Goal: Download file/media

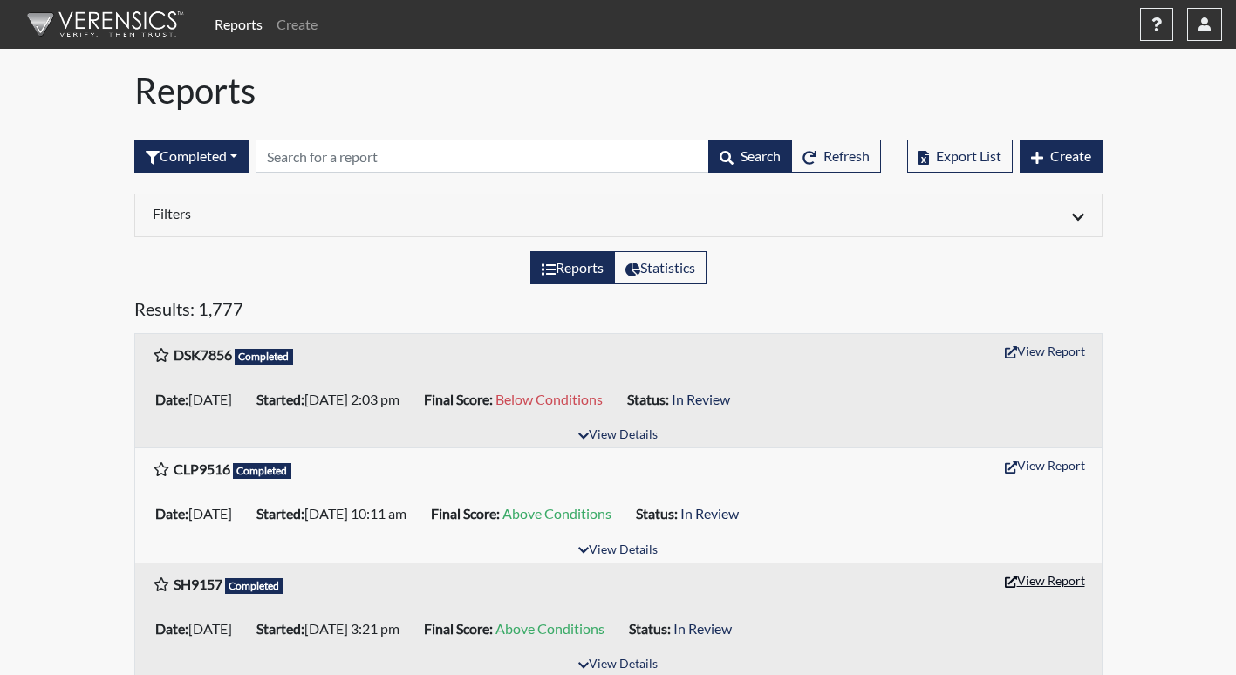
click at [1053, 583] on button "View Report" at bounding box center [1045, 580] width 96 height 27
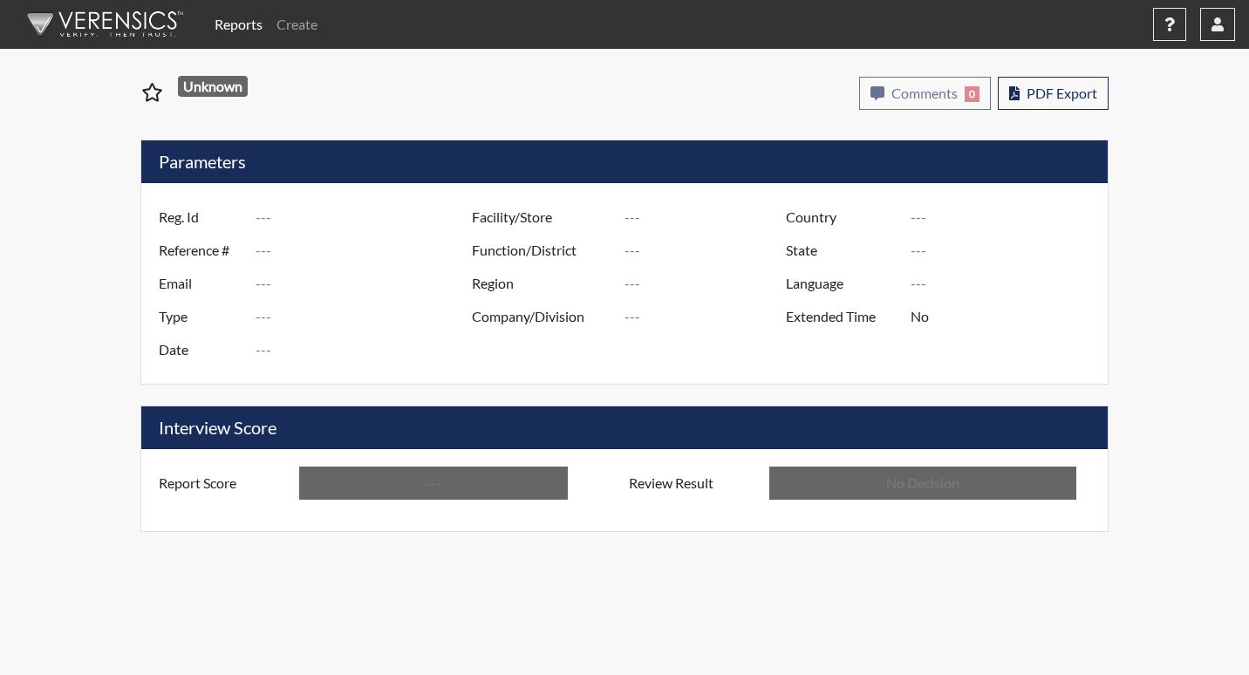
type input "SH9157"
type input "51647"
type input "---"
type input "Corrections Pre-Employment"
type input "[DATE]"
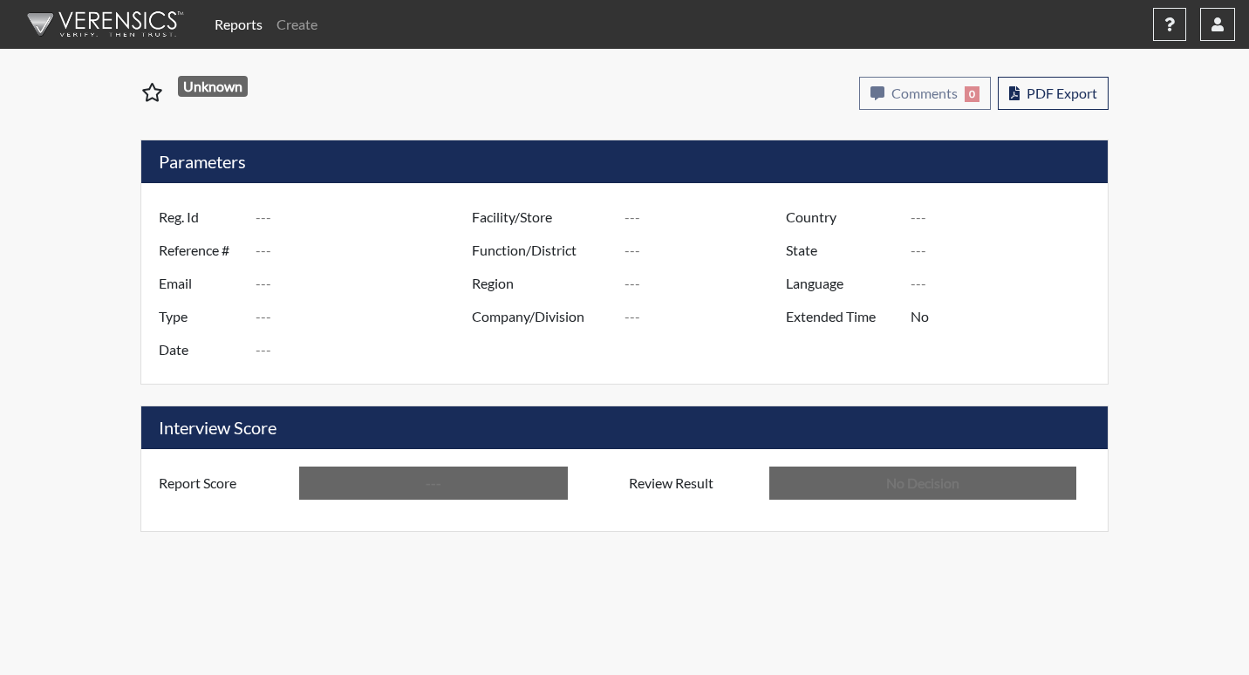
type input "[US_STATE] SP"
type input "[GEOGRAPHIC_DATA]"
type input "[US_STATE]"
type input "English"
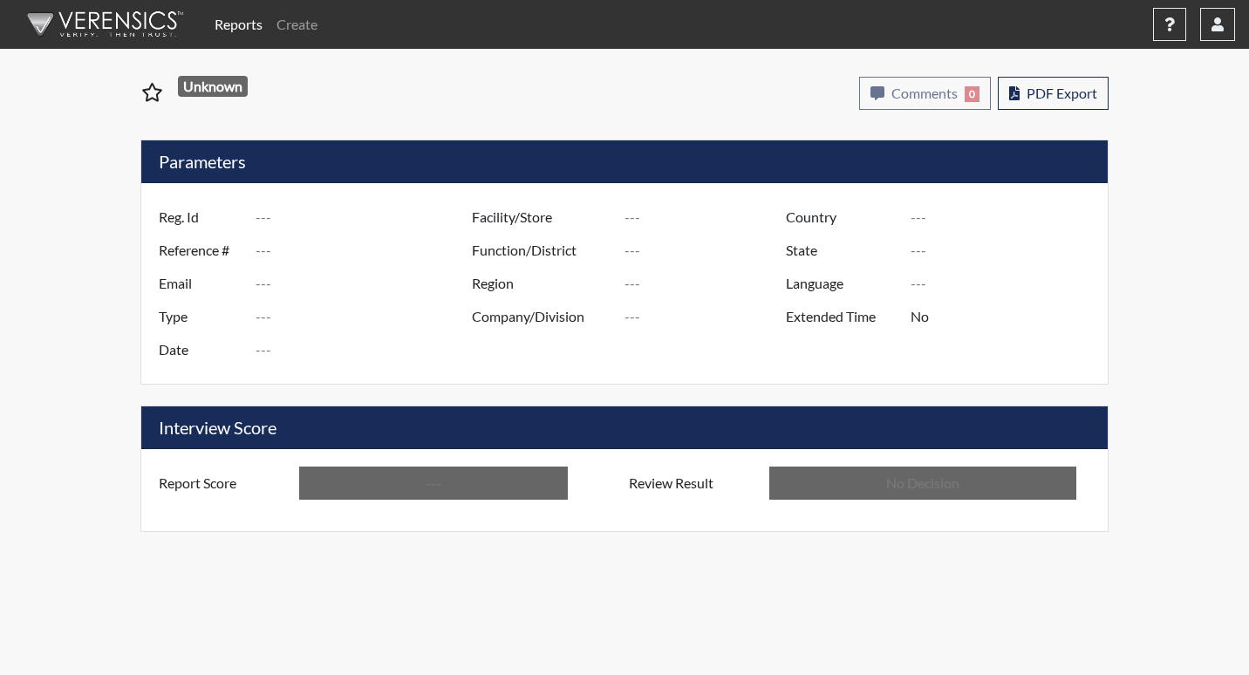
type input "Above Conditions"
type input "In Review"
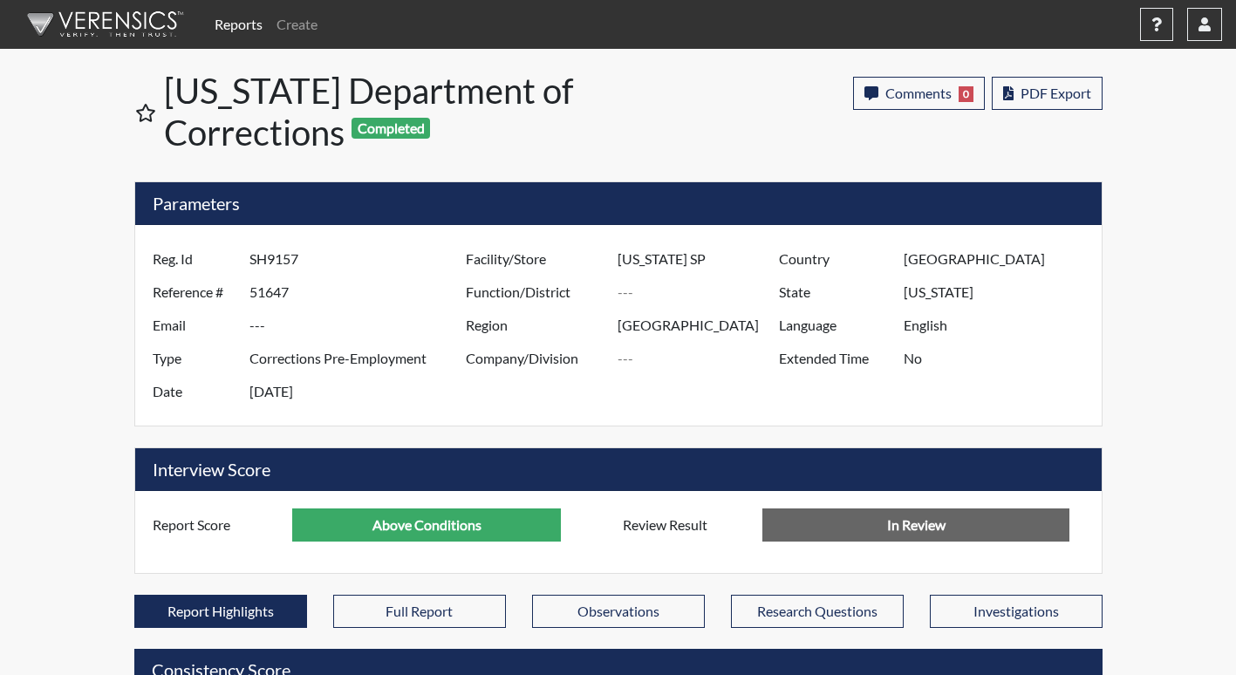
scroll to position [289, 725]
click at [1050, 92] on span "PDF Export" at bounding box center [1055, 93] width 71 height 17
